Goal: Task Accomplishment & Management: Manage account settings

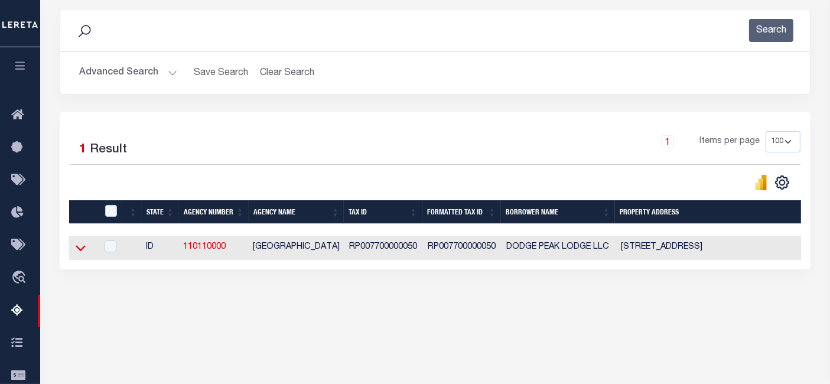
click at [80, 252] on icon at bounding box center [81, 249] width 10 height 6
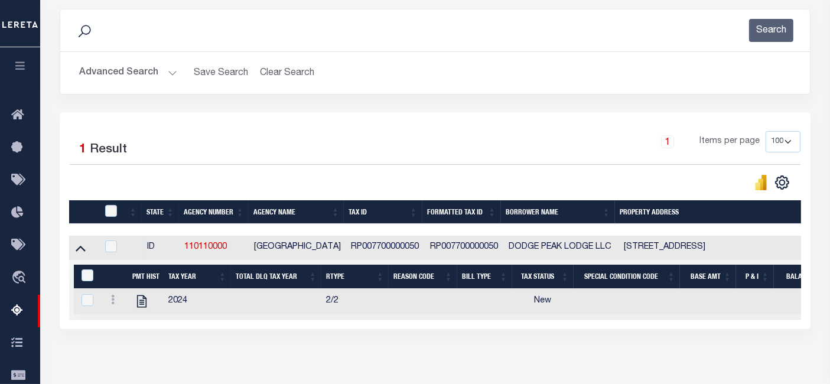
scroll to position [242, 0]
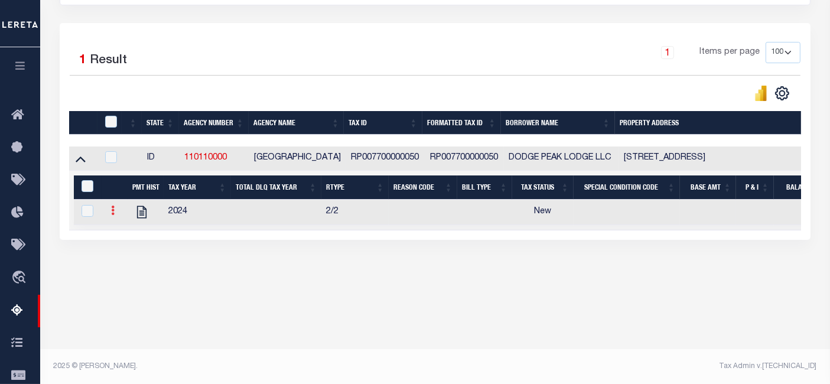
click at [113, 214] on icon at bounding box center [113, 210] width 4 height 9
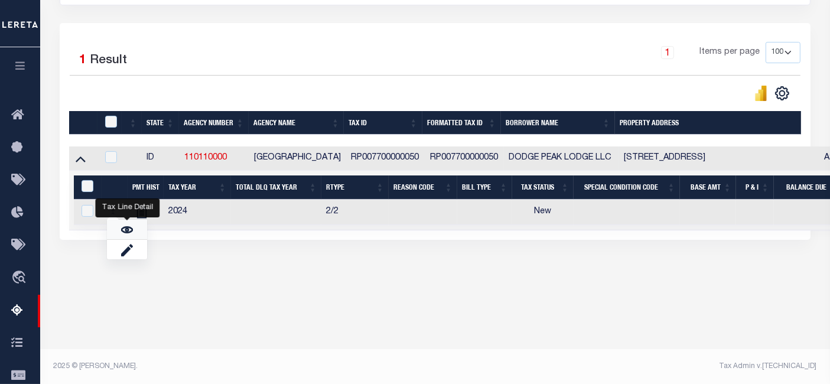
click at [125, 233] on img "" at bounding box center [127, 230] width 12 height 12
checkbox input "true"
